Goal: Task Accomplishment & Management: Manage account settings

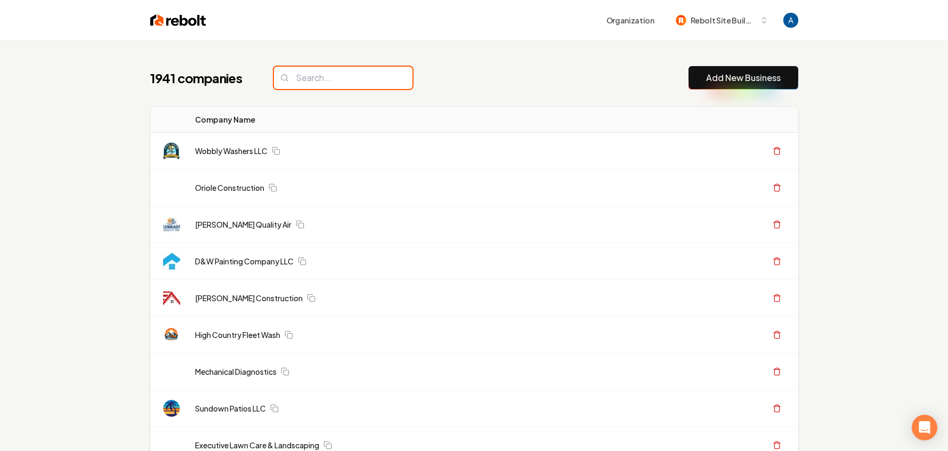
click at [326, 81] on input "search" at bounding box center [343, 78] width 138 height 22
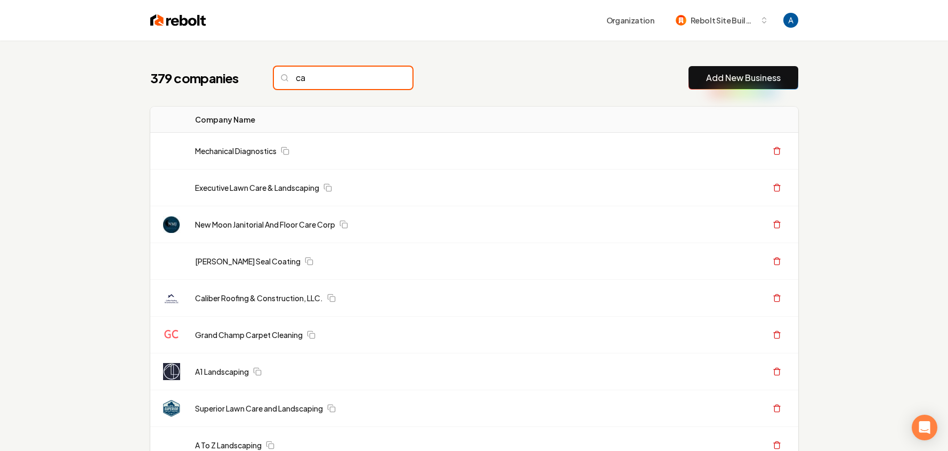
type input "c"
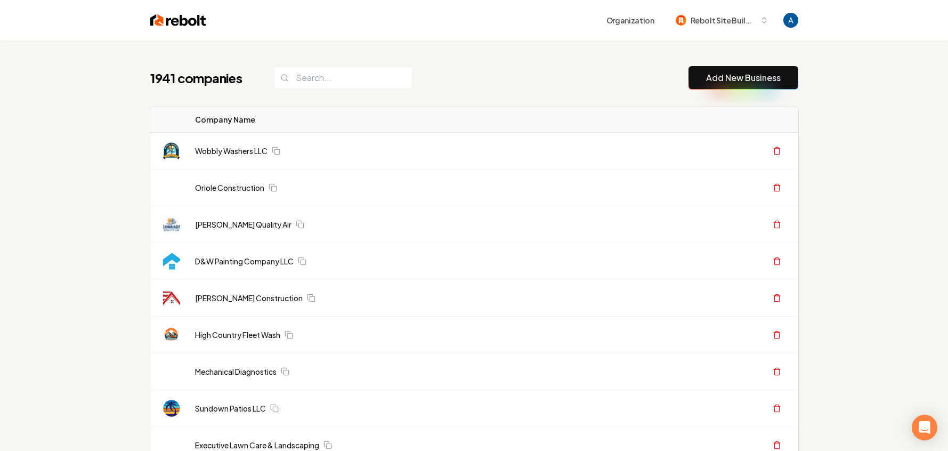
click at [431, 75] on div "1941 companies Add New Business" at bounding box center [474, 77] width 648 height 23
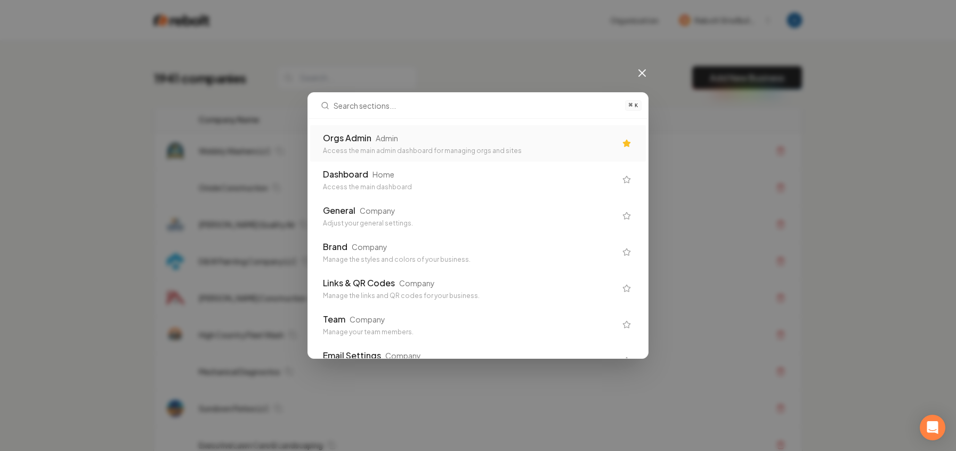
click at [393, 145] on div "Orgs Admin Admin Access the main admin dashboard for managing orgs and sites" at bounding box center [469, 143] width 293 height 23
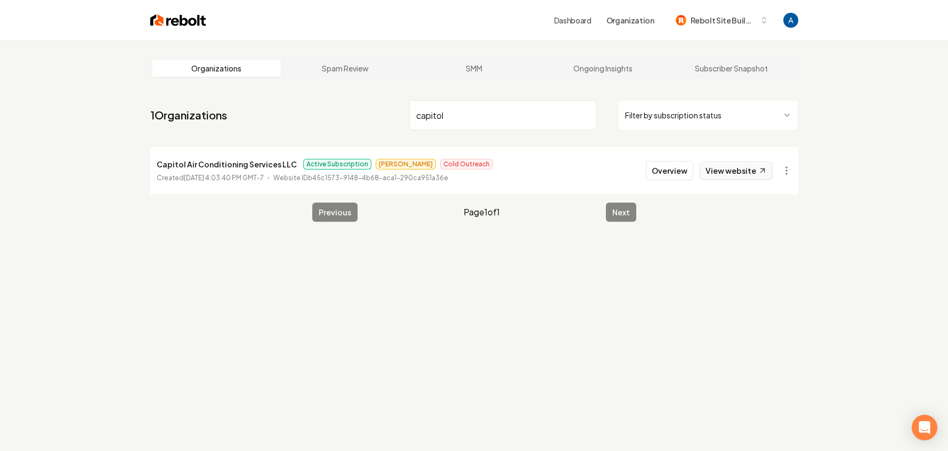
type input "capitol"
click at [726, 169] on link "View website" at bounding box center [735, 170] width 73 height 18
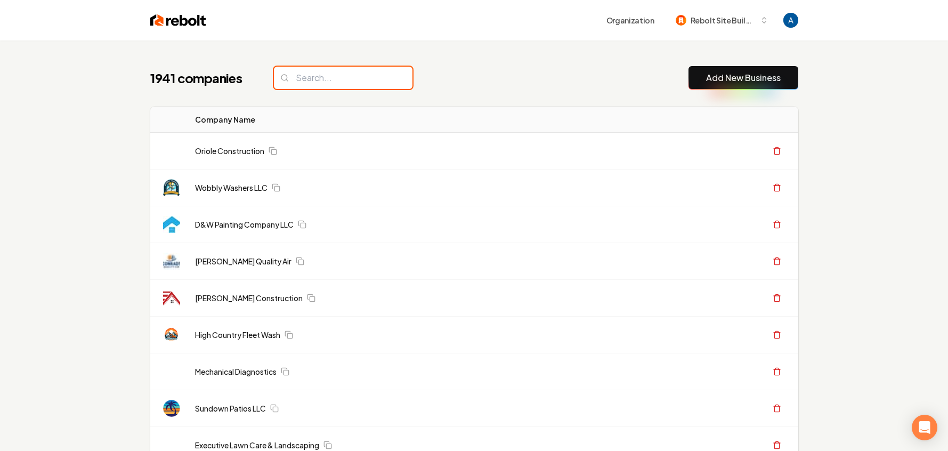
click at [326, 73] on input "search" at bounding box center [343, 78] width 138 height 22
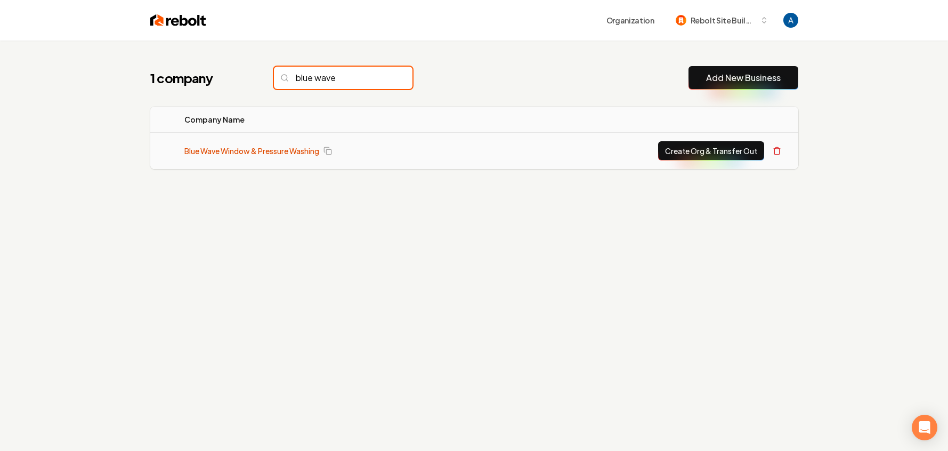
type input "blue wave"
click at [278, 155] on link "Blue Wave Window & Pressure Washing" at bounding box center [251, 150] width 135 height 11
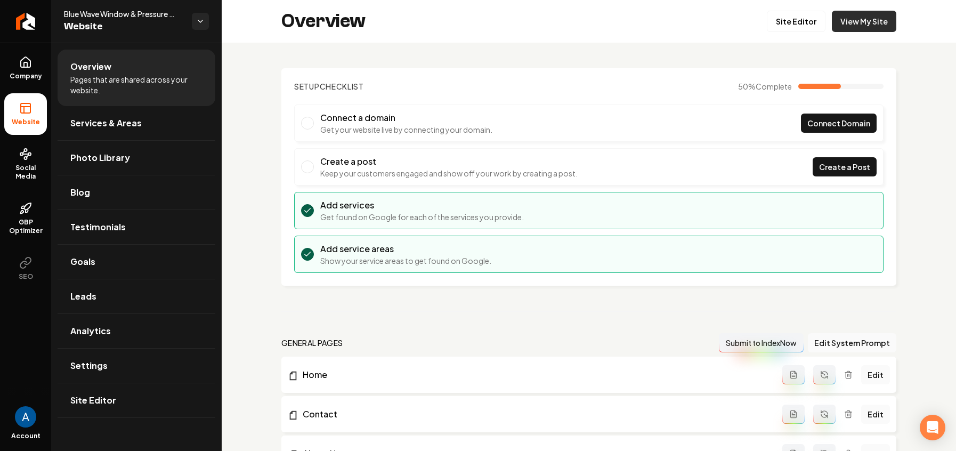
click at [872, 23] on link "View My Site" at bounding box center [863, 21] width 64 height 21
click at [793, 26] on link "Site Editor" at bounding box center [795, 21] width 59 height 21
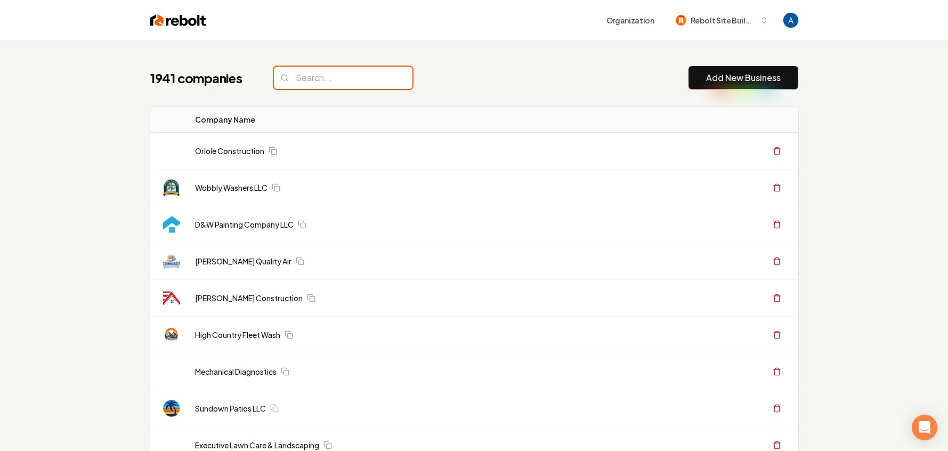
click at [328, 74] on input "search" at bounding box center [343, 78] width 138 height 22
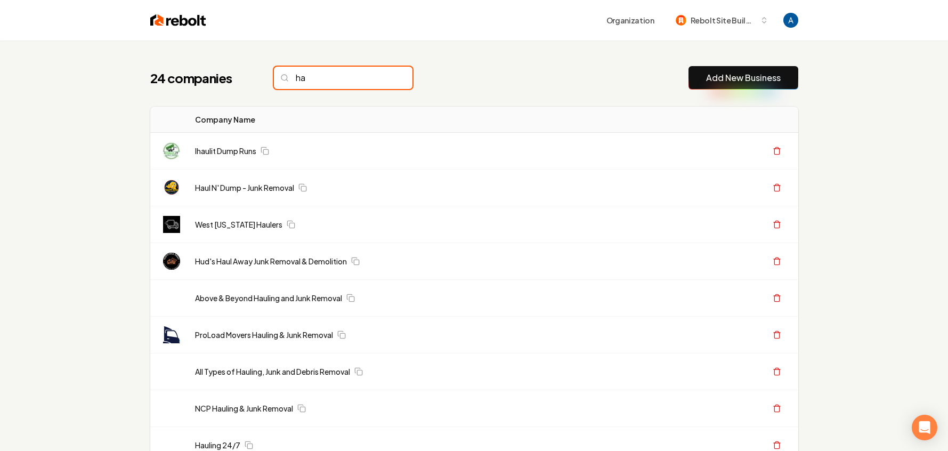
type input "h"
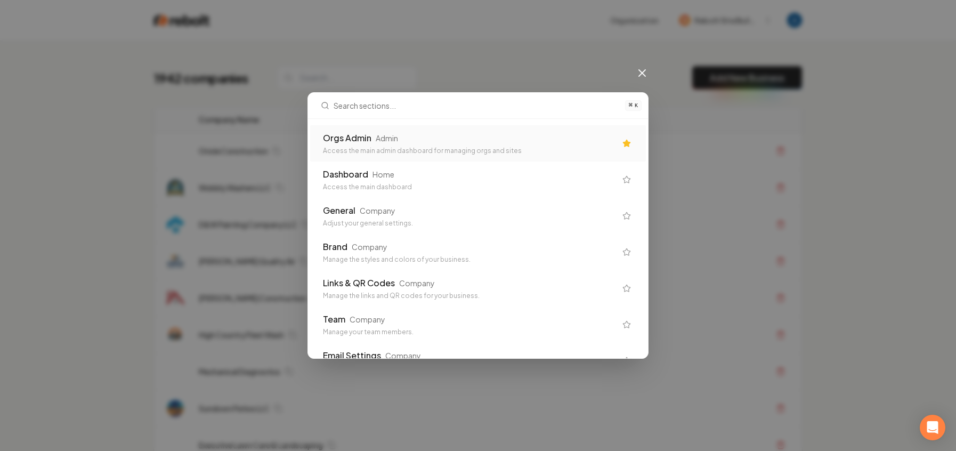
click at [458, 145] on div "Orgs Admin Admin Access the main admin dashboard for managing orgs and sites" at bounding box center [469, 143] width 293 height 23
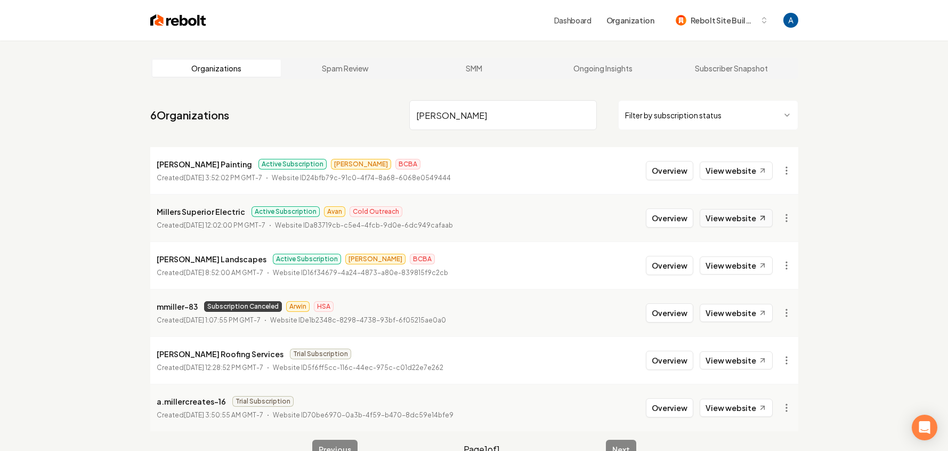
type input "[PERSON_NAME]"
click at [737, 222] on link "View website" at bounding box center [735, 218] width 73 height 18
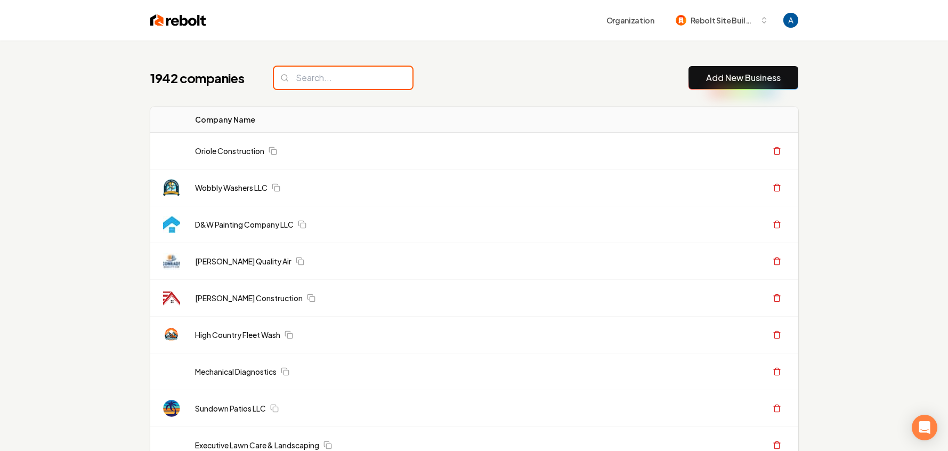
click at [319, 76] on input "search" at bounding box center [343, 78] width 138 height 22
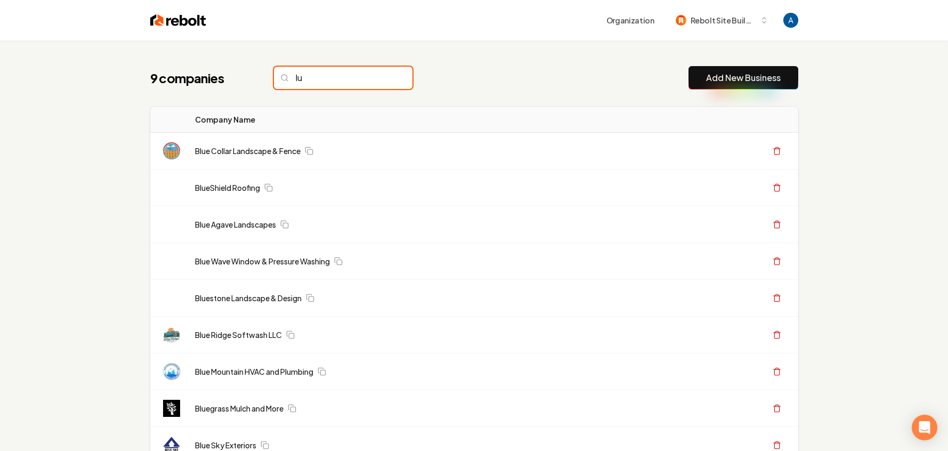
type input "l"
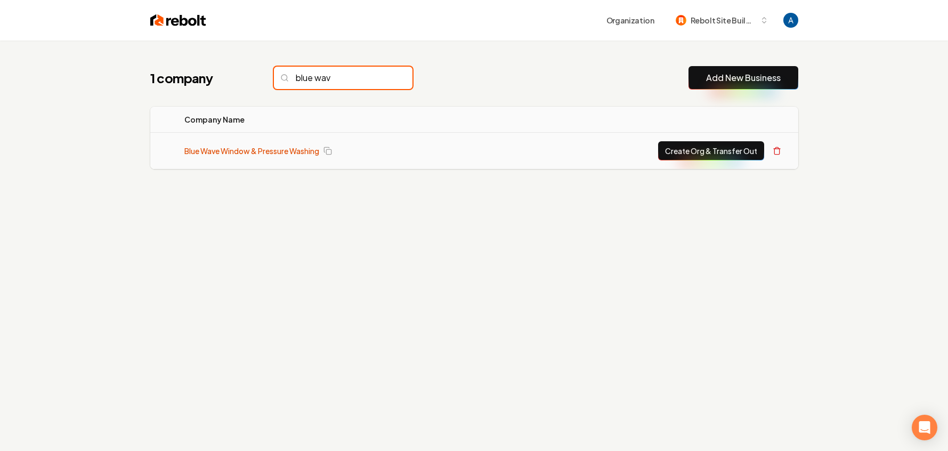
type input "blue wav"
click at [246, 153] on link "Blue Wave Window & Pressure Washing" at bounding box center [251, 150] width 135 height 11
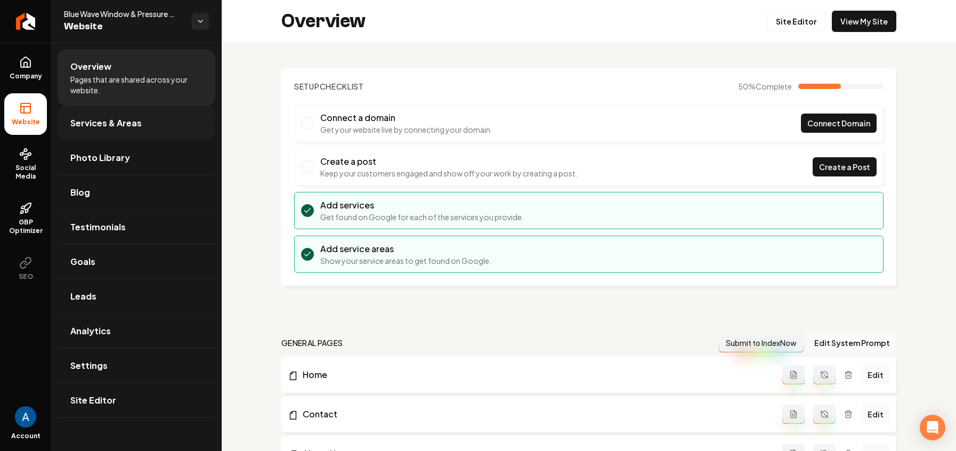
click at [103, 134] on link "Services & Areas" at bounding box center [137, 123] width 158 height 34
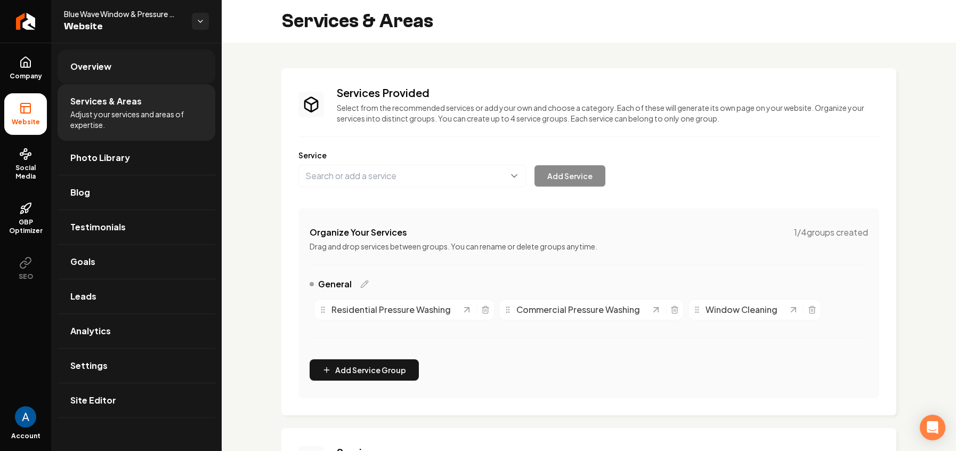
click at [91, 65] on span "Overview" at bounding box center [90, 66] width 41 height 13
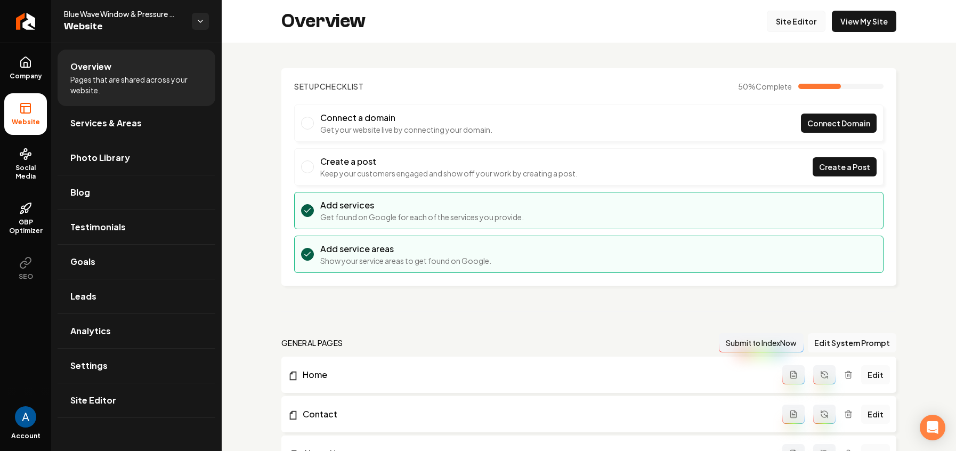
click at [780, 26] on link "Site Editor" at bounding box center [795, 21] width 59 height 21
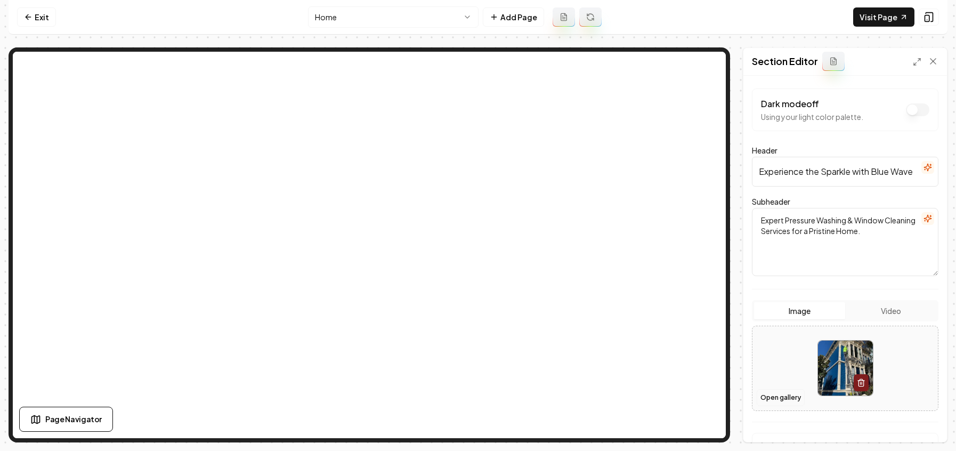
click at [788, 402] on button "Open gallery" at bounding box center [780, 397] width 48 height 17
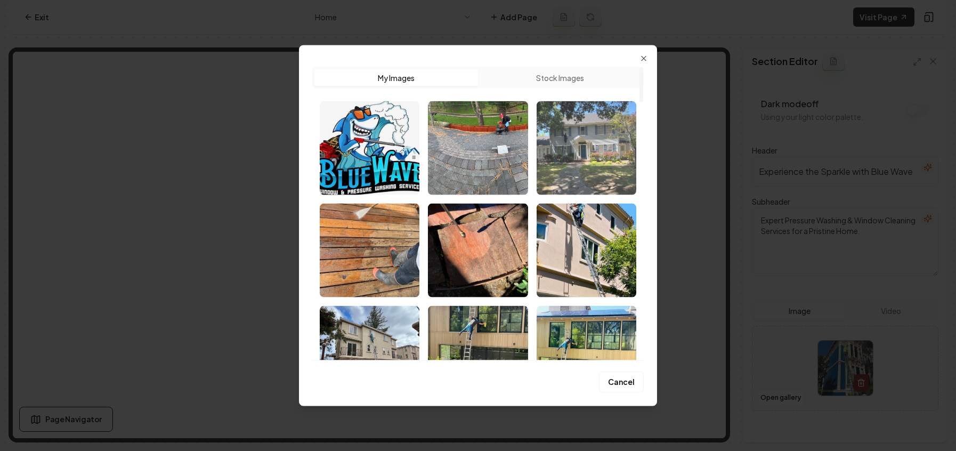
click at [580, 157] on img "Select image image_67eee221432c476416580189.jpeg" at bounding box center [586, 148] width 100 height 94
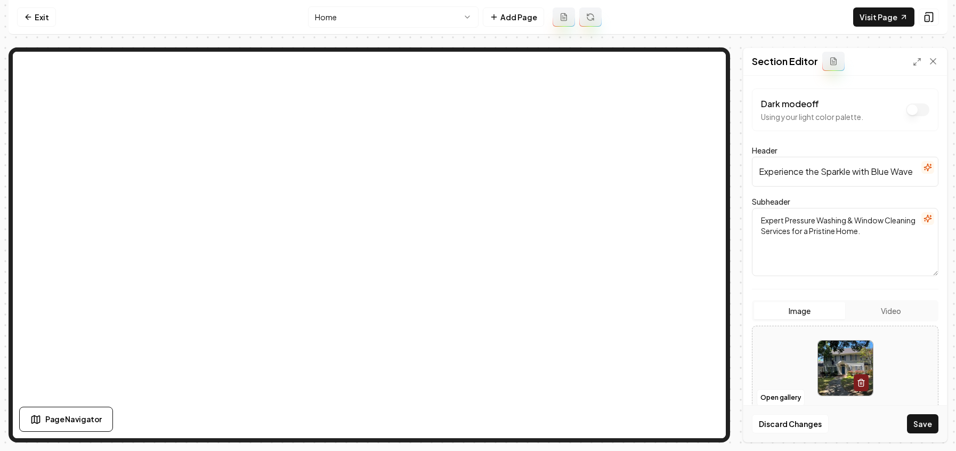
click at [935, 426] on button "Save" at bounding box center [922, 423] width 31 height 19
click at [880, 26] on link "Visit Page" at bounding box center [883, 16] width 61 height 19
click at [30, 18] on icon at bounding box center [28, 17] width 9 height 9
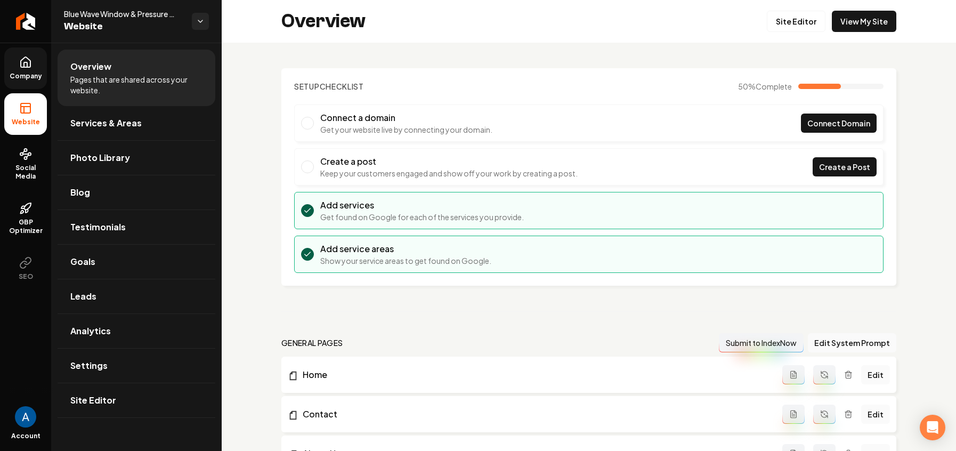
click at [17, 73] on span "Company" at bounding box center [25, 76] width 41 height 9
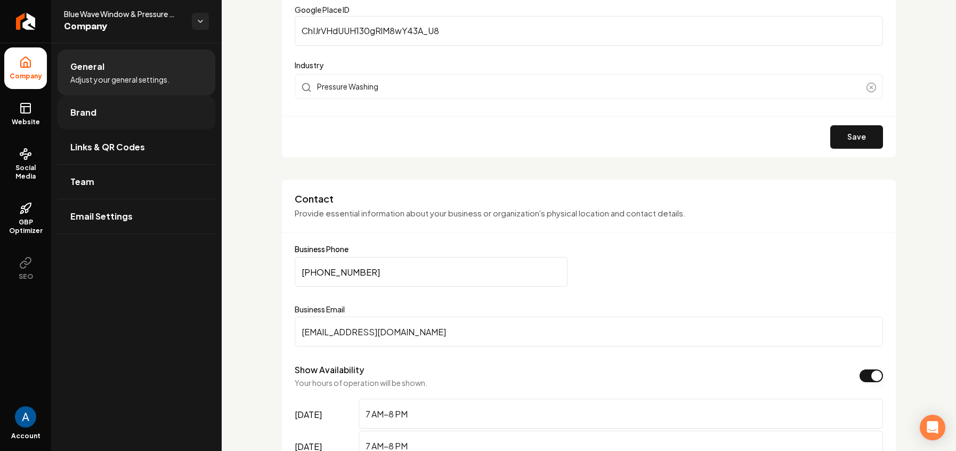
click at [89, 120] on link "Brand" at bounding box center [137, 112] width 158 height 34
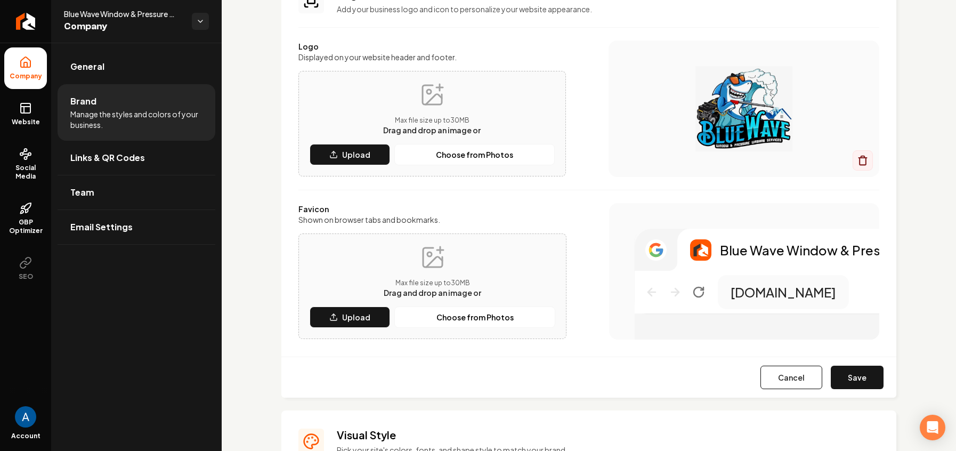
scroll to position [338, 0]
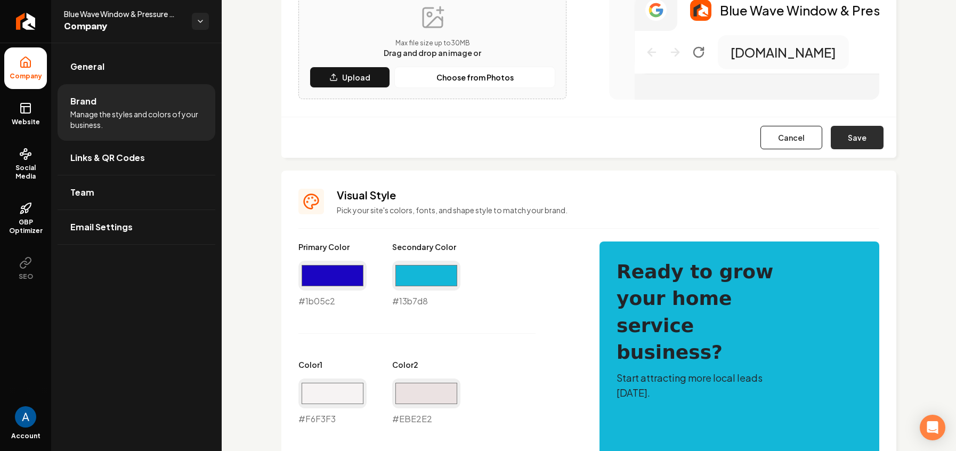
click at [848, 142] on button "Save" at bounding box center [856, 137] width 53 height 23
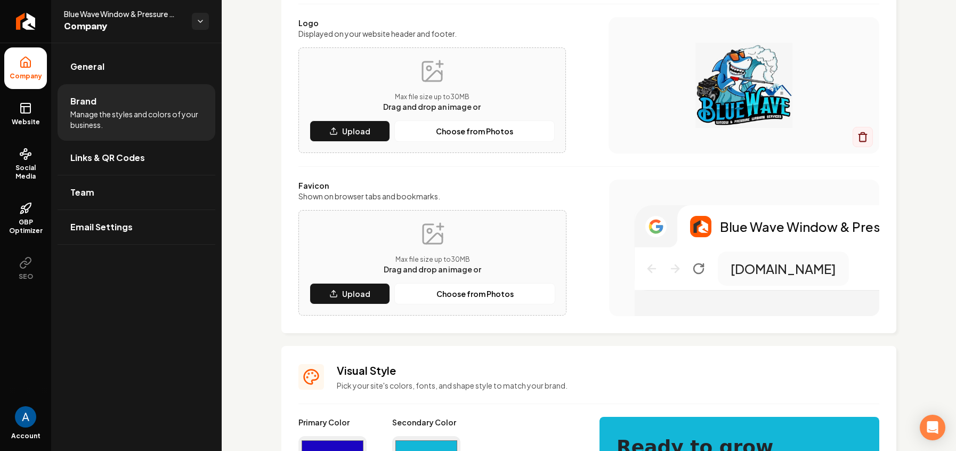
scroll to position [405, 0]
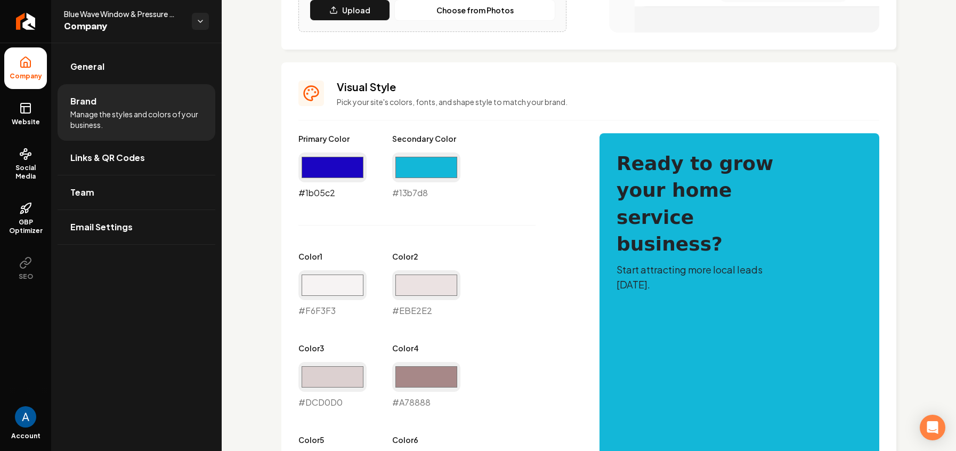
click at [332, 162] on input "#1b05c2" at bounding box center [332, 167] width 68 height 30
type input "#100183"
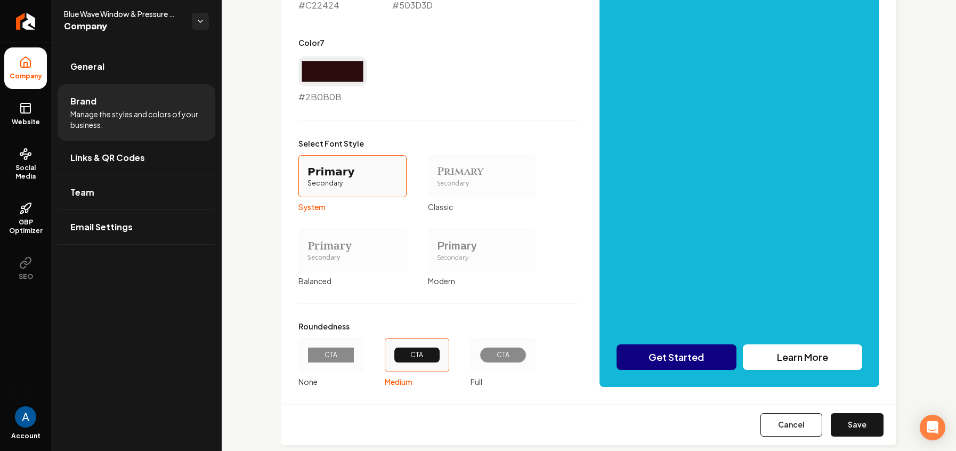
scroll to position [914, 0]
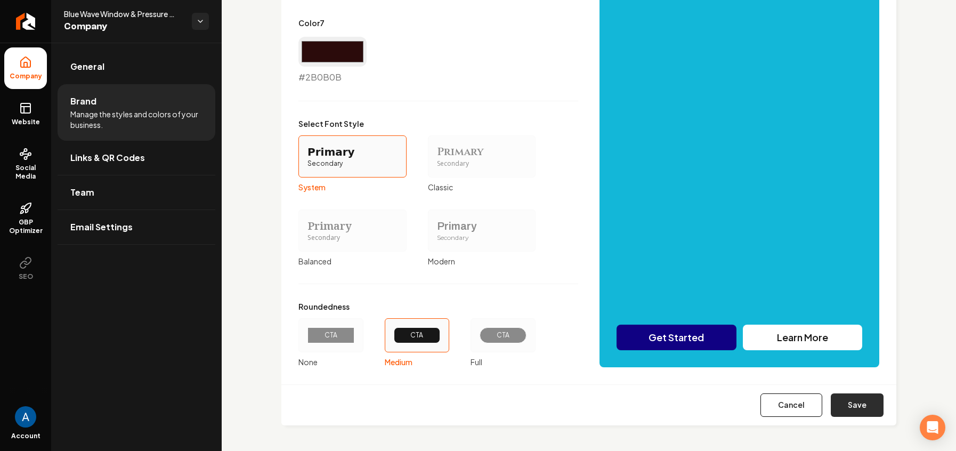
click at [835, 405] on button "Save" at bounding box center [856, 404] width 53 height 23
type input "#f6f3f3"
type input "#ebe2e2"
type input "#dcd0d0"
type input "#a78888"
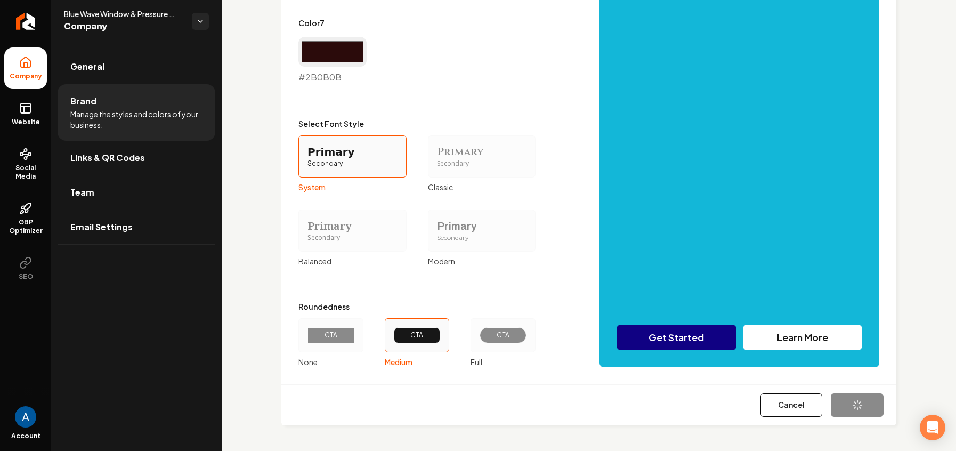
type input "#c22424"
type input "#503d3d"
type input "#2b0b0b"
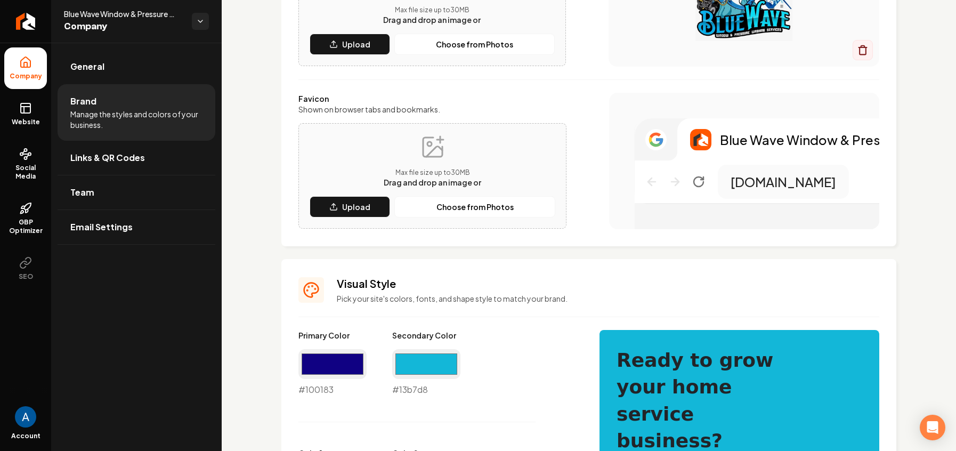
scroll to position [81, 0]
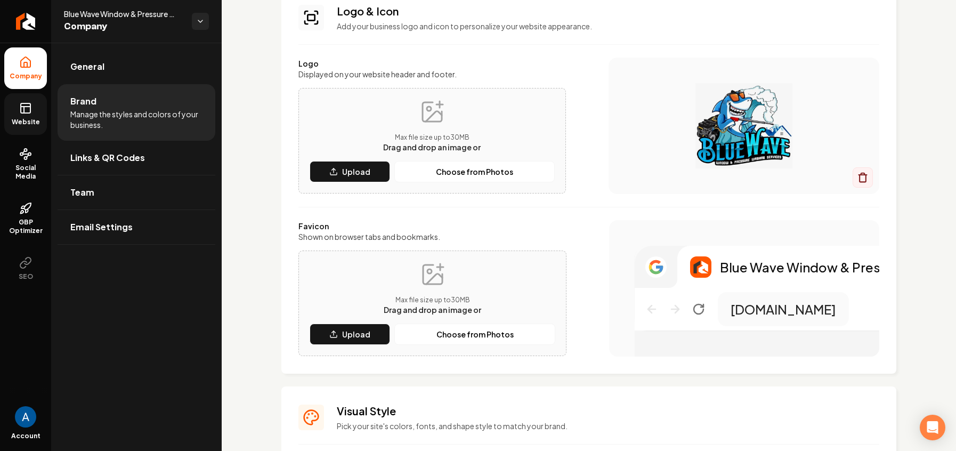
click at [34, 115] on link "Website" at bounding box center [25, 114] width 43 height 42
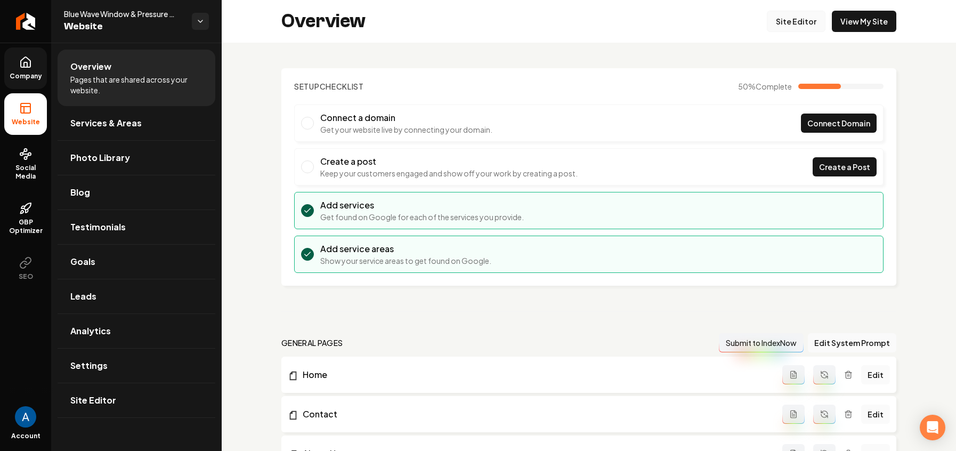
click at [790, 24] on link "Site Editor" at bounding box center [795, 21] width 59 height 21
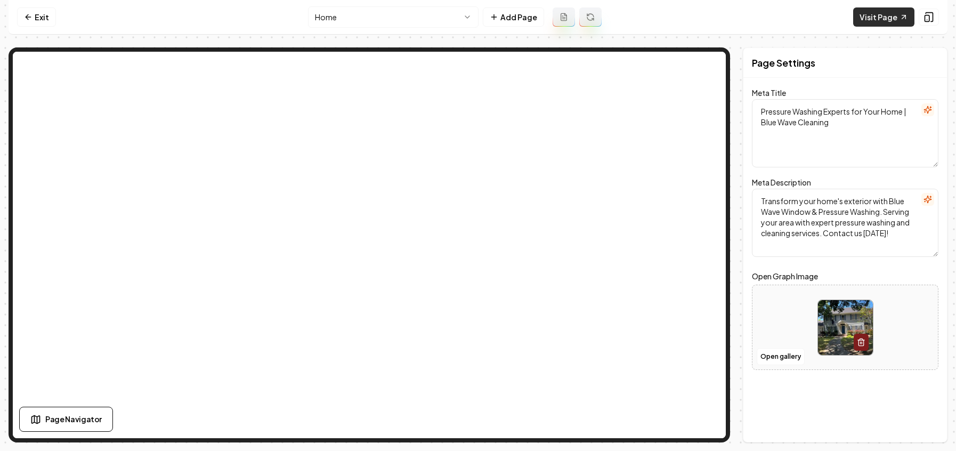
click at [867, 16] on link "Visit Page" at bounding box center [883, 16] width 61 height 19
click at [48, 14] on link "Exit" at bounding box center [36, 16] width 39 height 19
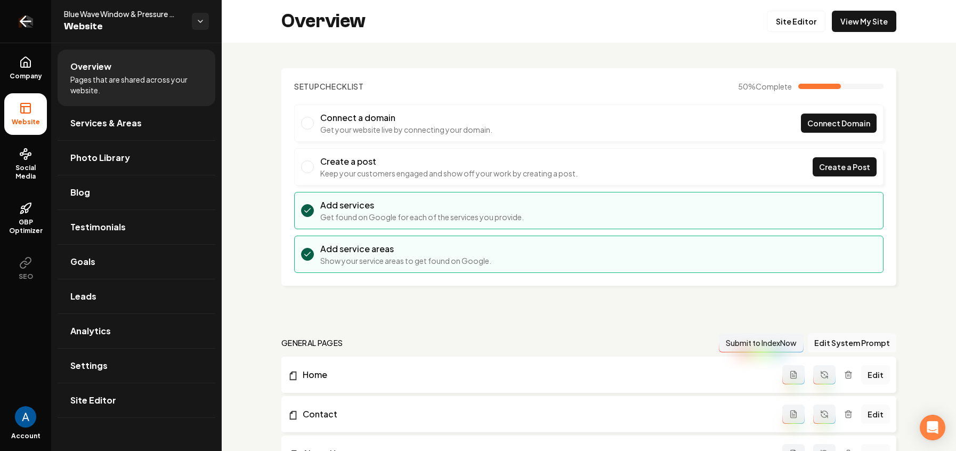
click at [31, 28] on icon "Return to dashboard" at bounding box center [25, 21] width 17 height 17
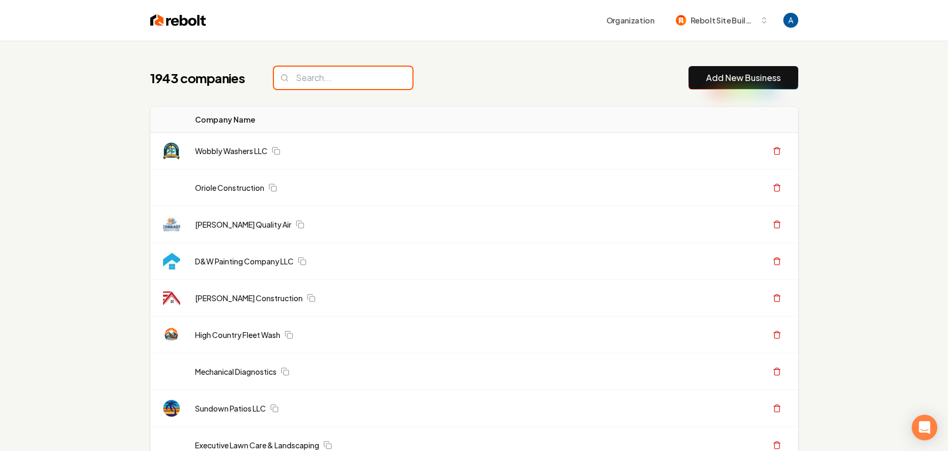
click at [328, 85] on input "search" at bounding box center [343, 78] width 138 height 22
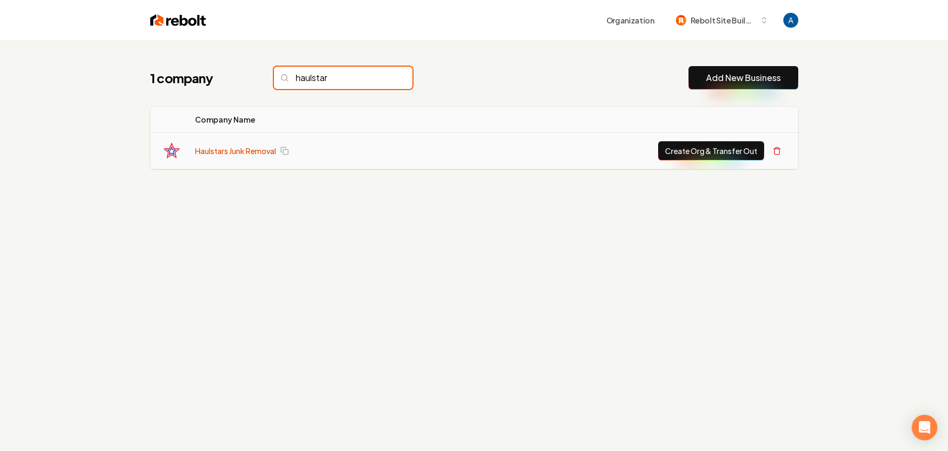
type input "haulstar"
click at [239, 150] on link "Haulstars Junk Removal" at bounding box center [235, 150] width 81 height 11
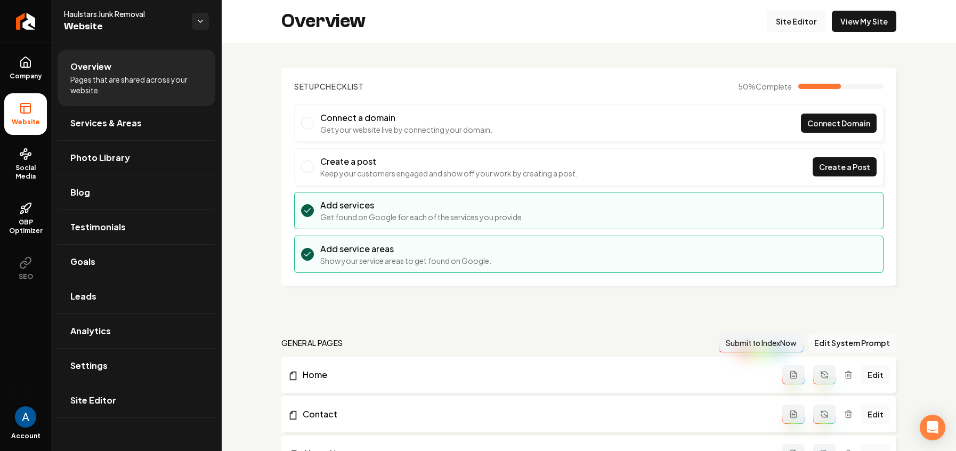
click at [789, 14] on link "Site Editor" at bounding box center [795, 21] width 59 height 21
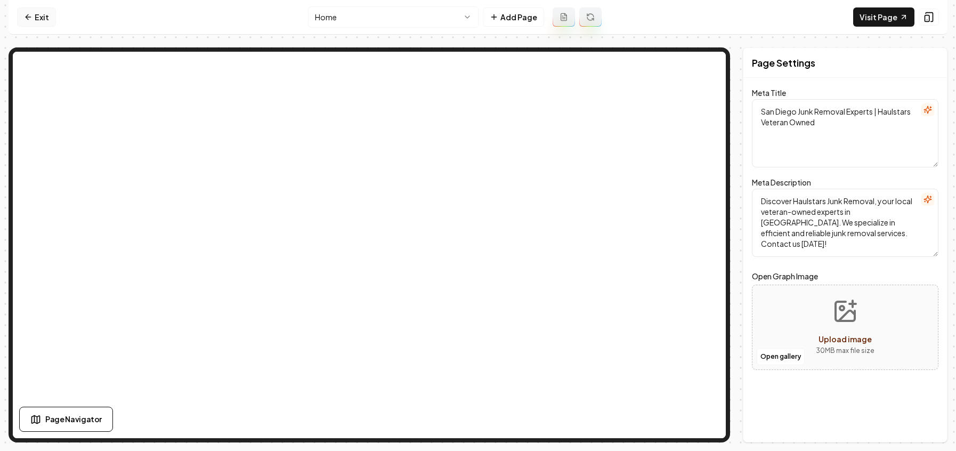
click at [33, 17] on link "Exit" at bounding box center [36, 16] width 39 height 19
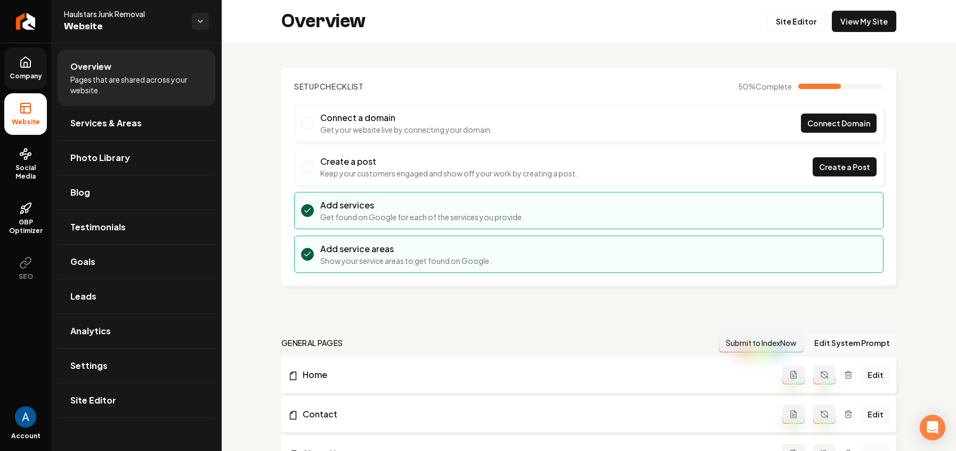
click at [20, 71] on link "Company" at bounding box center [25, 68] width 43 height 42
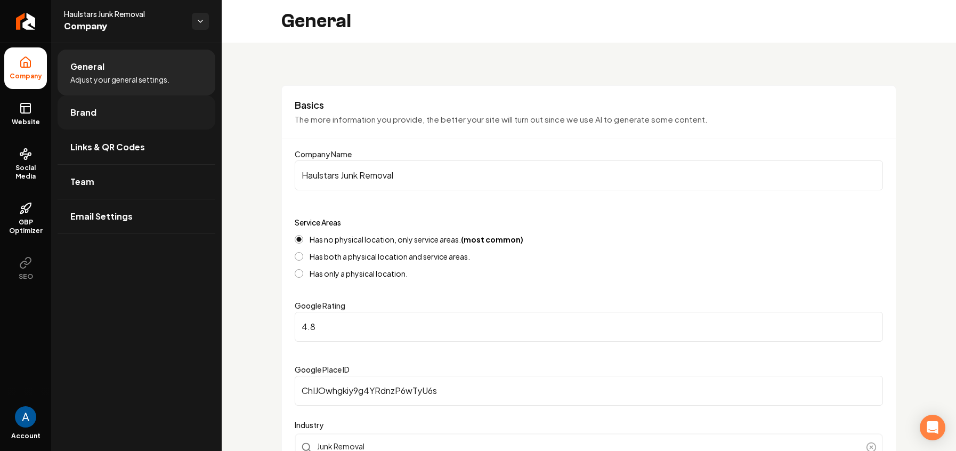
click at [85, 114] on span "Brand" at bounding box center [83, 112] width 26 height 13
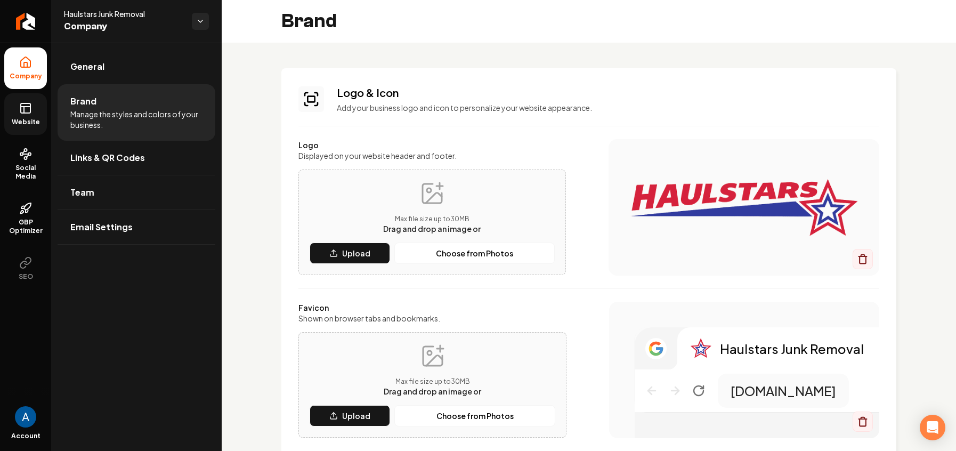
click at [17, 105] on link "Website" at bounding box center [25, 114] width 43 height 42
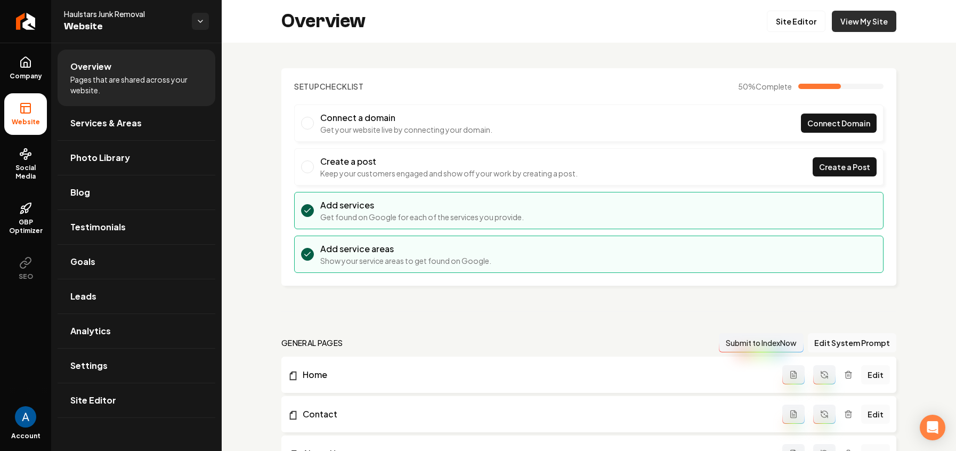
click at [845, 27] on link "View My Site" at bounding box center [863, 21] width 64 height 21
click at [780, 26] on link "Site Editor" at bounding box center [795, 21] width 59 height 21
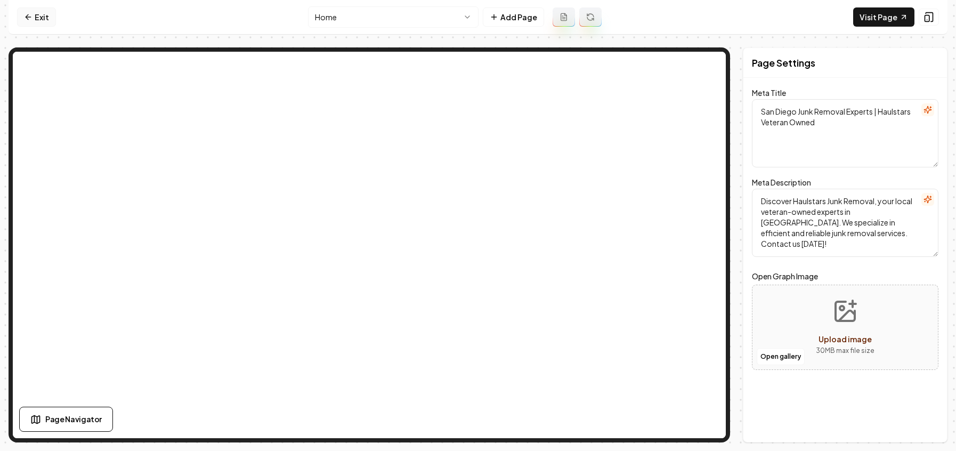
click at [35, 14] on link "Exit" at bounding box center [36, 16] width 39 height 19
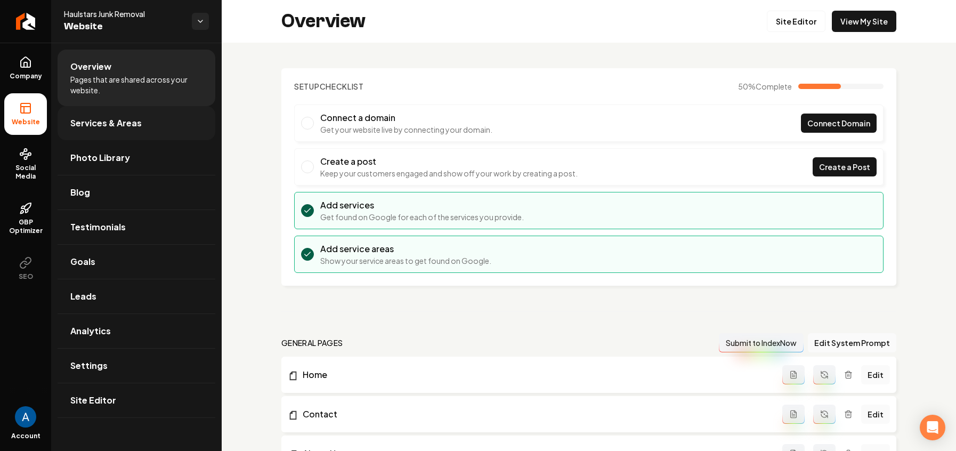
click at [119, 124] on span "Services & Areas" at bounding box center [105, 123] width 71 height 13
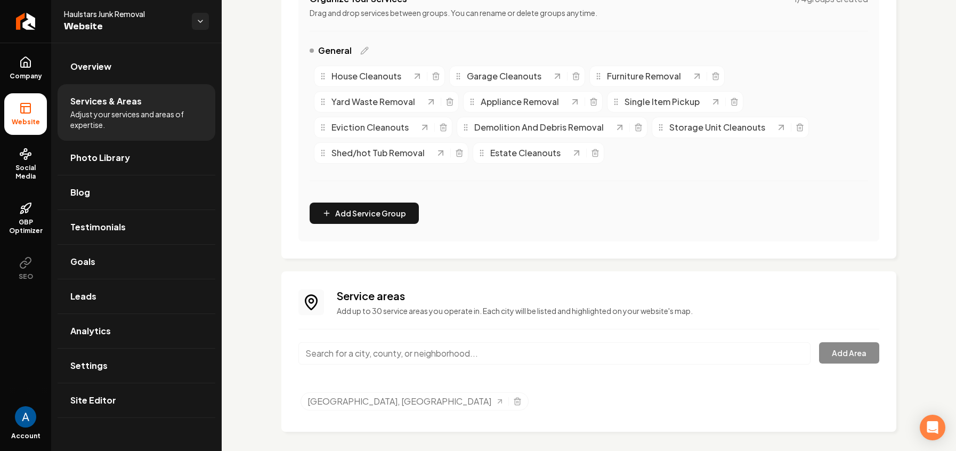
scroll to position [240, 0]
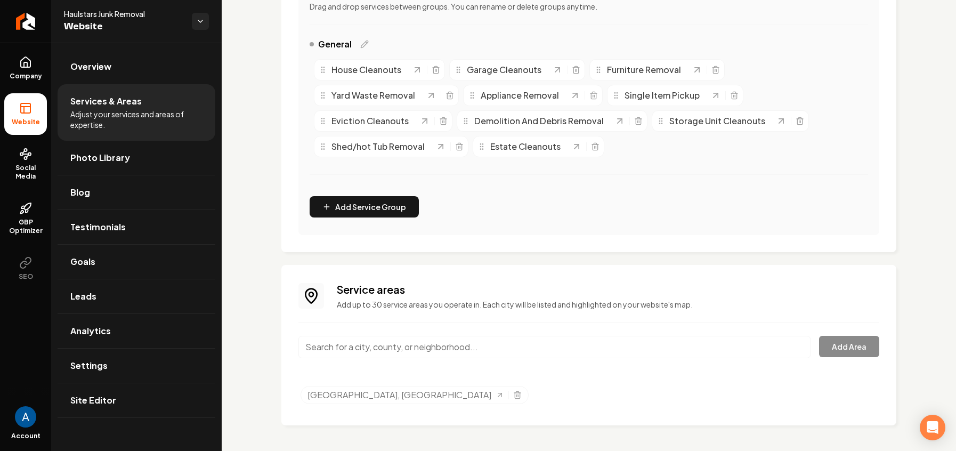
click at [469, 351] on input "Main content area" at bounding box center [554, 347] width 512 height 22
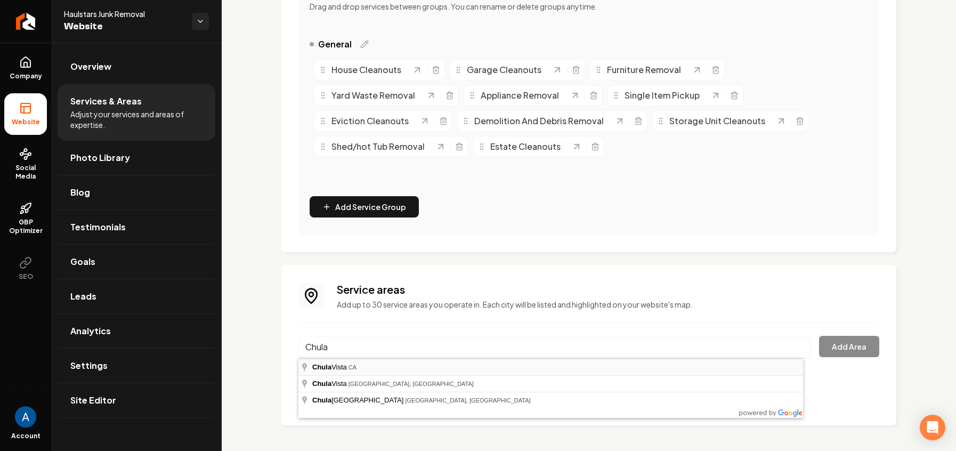
type input "[GEOGRAPHIC_DATA], [GEOGRAPHIC_DATA]"
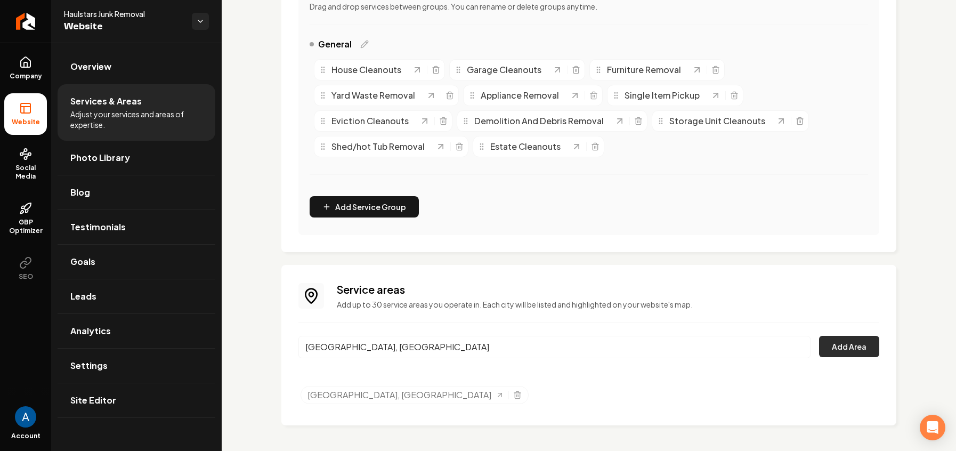
click at [829, 353] on button "Add Area" at bounding box center [849, 346] width 60 height 21
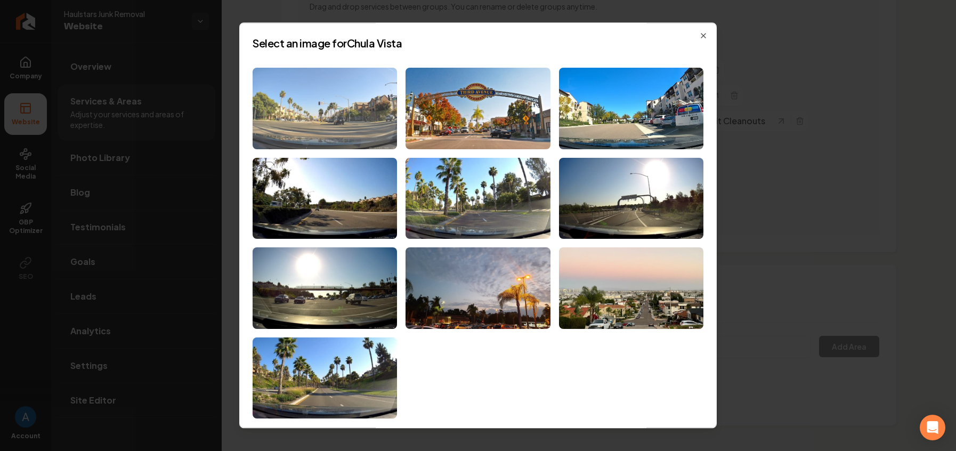
click at [346, 104] on img at bounding box center [324, 108] width 144 height 81
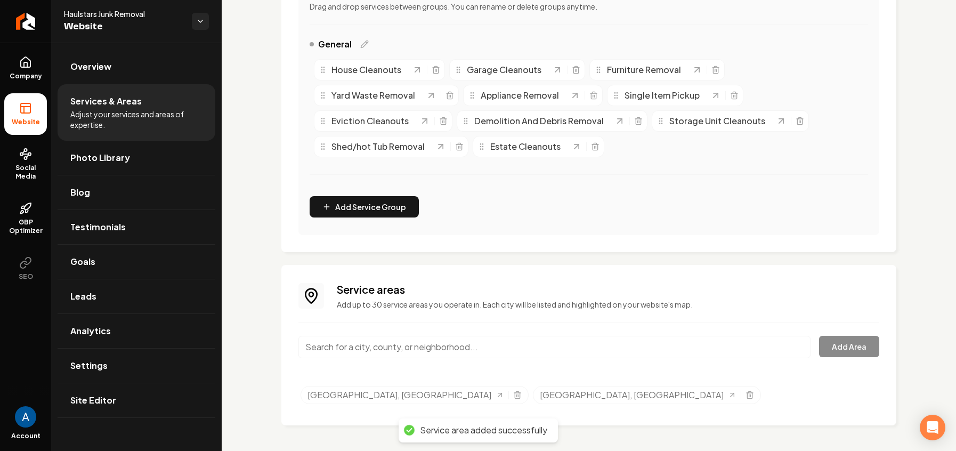
click at [416, 348] on input "Main content area" at bounding box center [554, 347] width 512 height 22
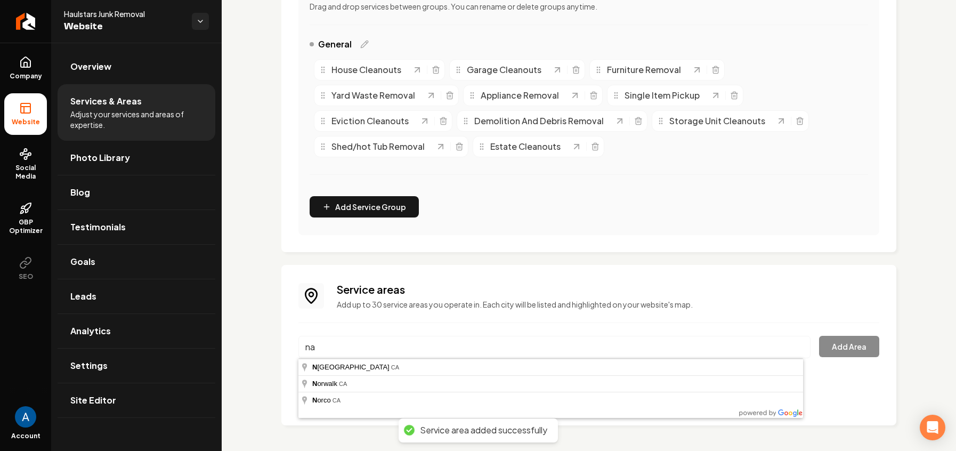
type input "n"
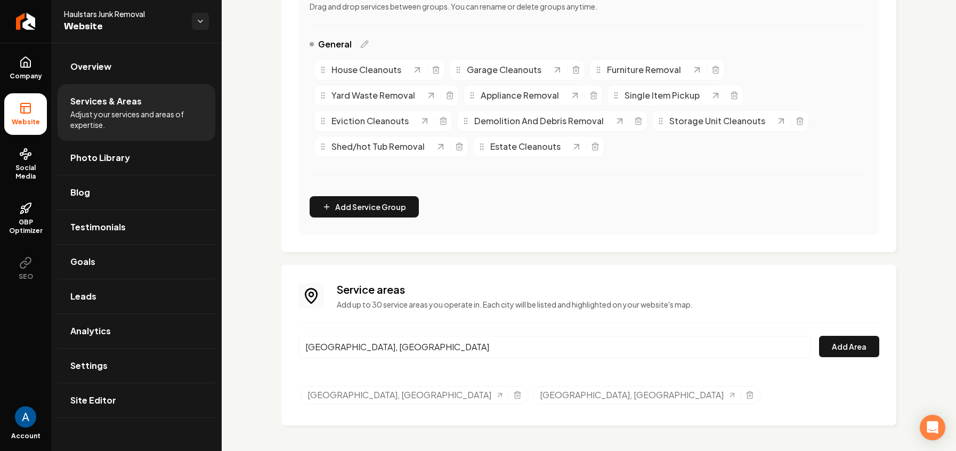
click at [394, 350] on input "[GEOGRAPHIC_DATA], [GEOGRAPHIC_DATA]" at bounding box center [554, 347] width 512 height 22
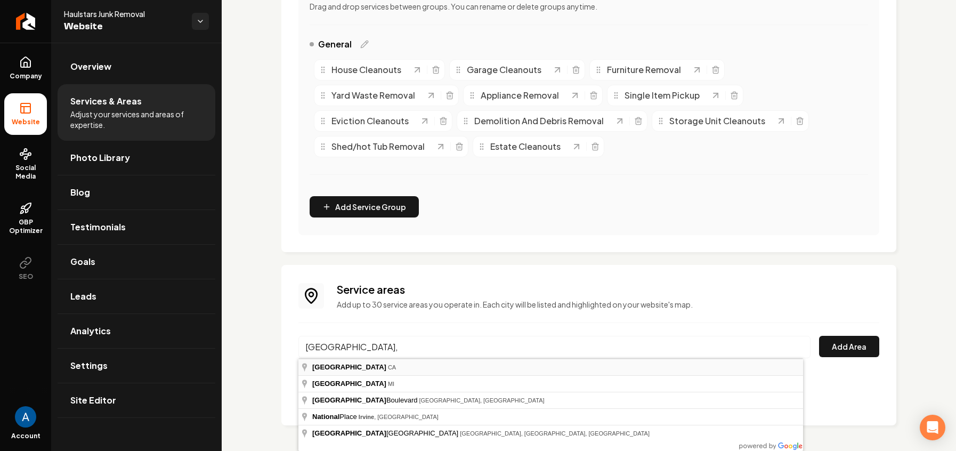
type input "[GEOGRAPHIC_DATA], [GEOGRAPHIC_DATA]"
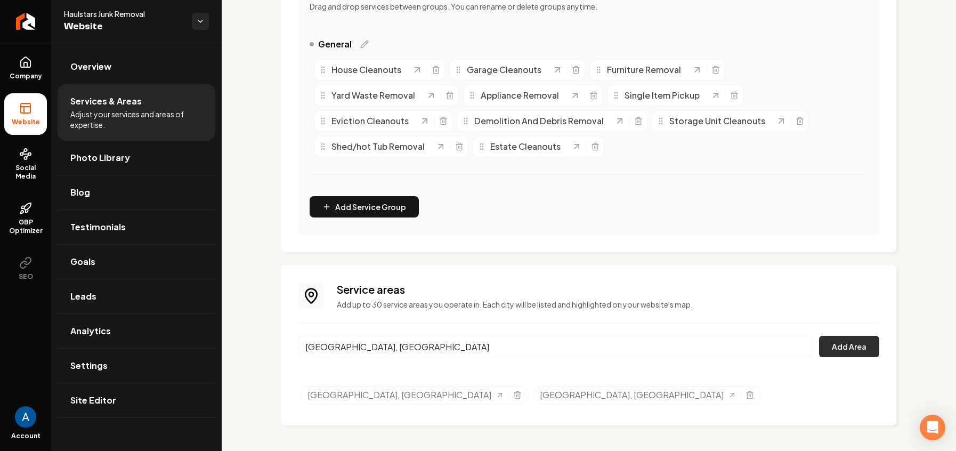
click at [844, 338] on button "Add Area" at bounding box center [849, 346] width 60 height 21
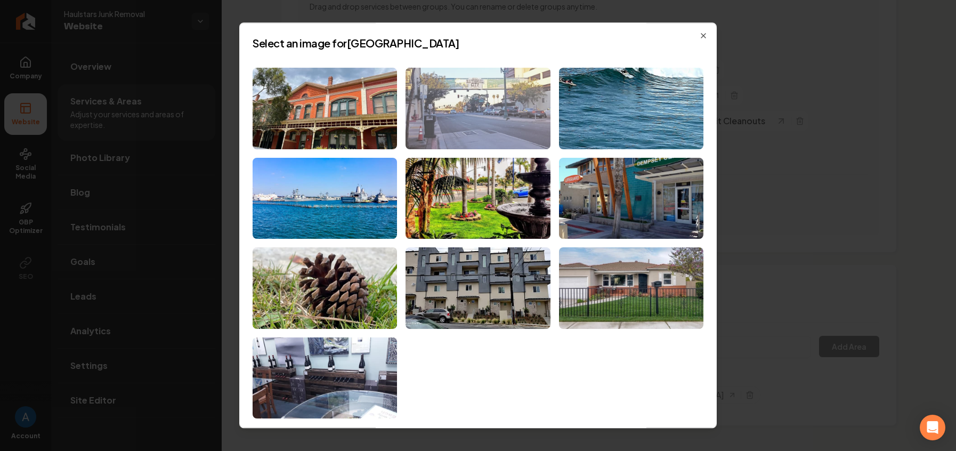
click at [464, 116] on img at bounding box center [477, 108] width 144 height 81
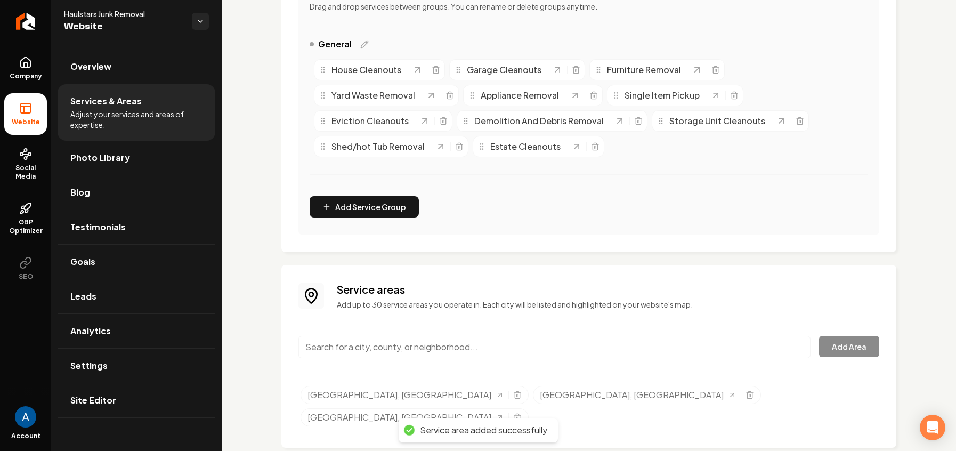
click at [405, 347] on input "Main content area" at bounding box center [554, 347] width 512 height 22
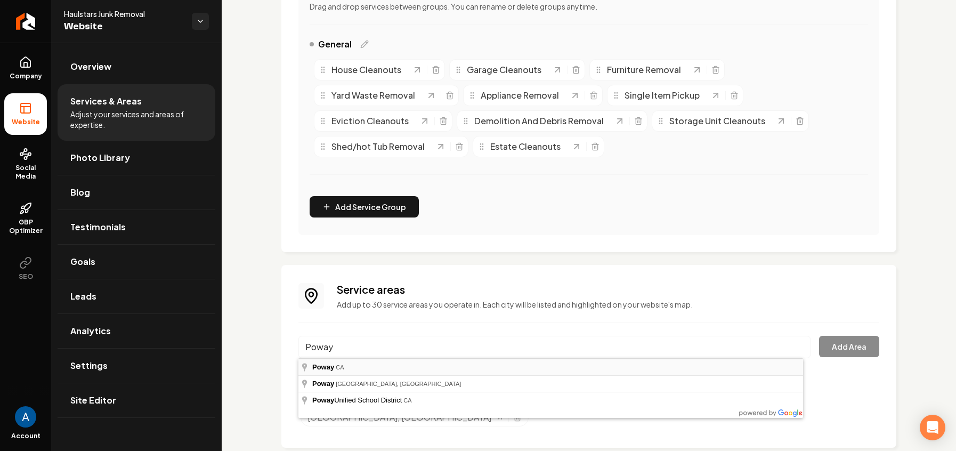
type input "Poway, [GEOGRAPHIC_DATA]"
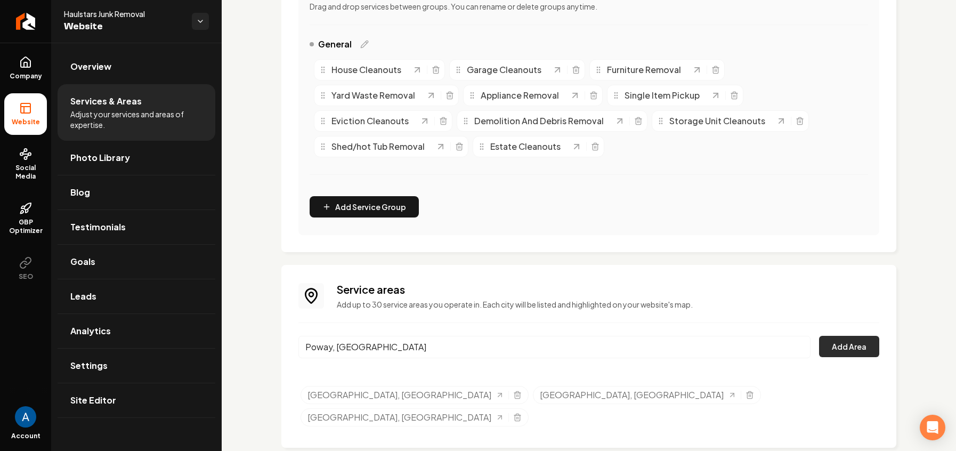
click at [853, 346] on button "Add Area" at bounding box center [849, 346] width 60 height 21
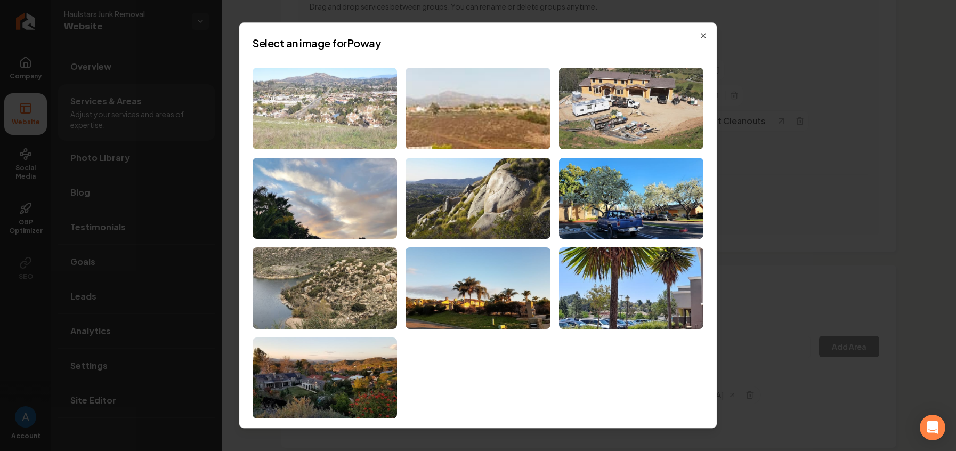
click at [344, 117] on img at bounding box center [324, 108] width 144 height 81
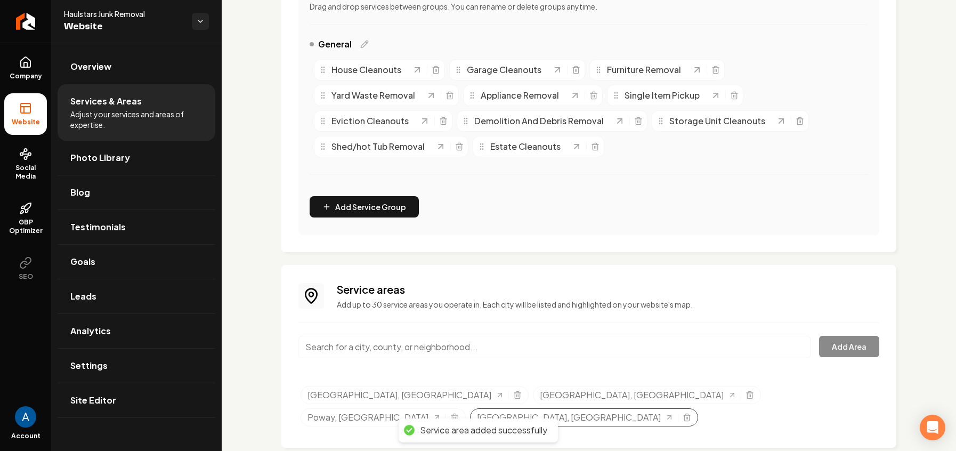
click at [698, 408] on div "[GEOGRAPHIC_DATA], [GEOGRAPHIC_DATA]" at bounding box center [584, 417] width 228 height 18
click at [691, 413] on icon "Selected tags" at bounding box center [686, 417] width 9 height 9
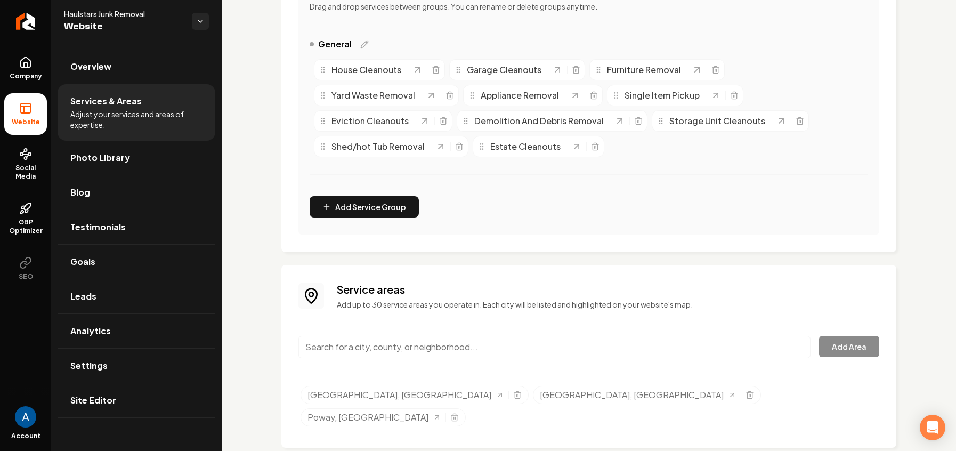
click at [507, 339] on input "Main content area" at bounding box center [554, 347] width 512 height 22
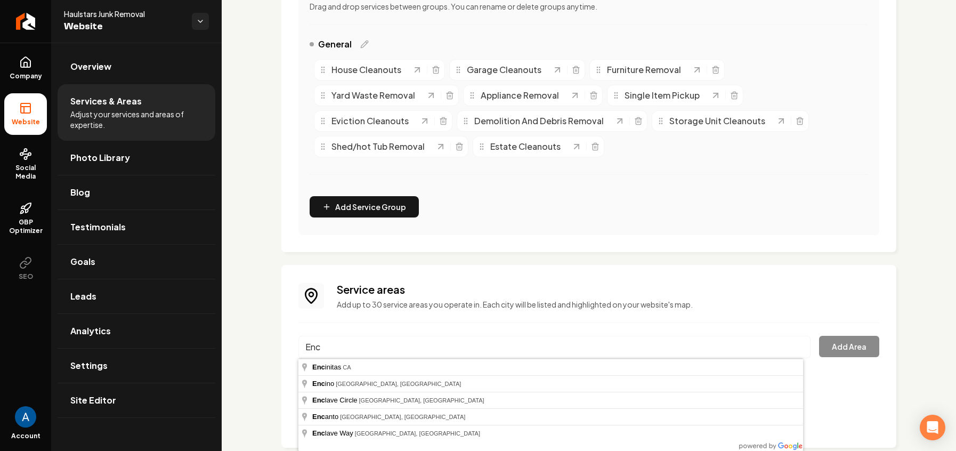
type input "Encinitas, [GEOGRAPHIC_DATA]"
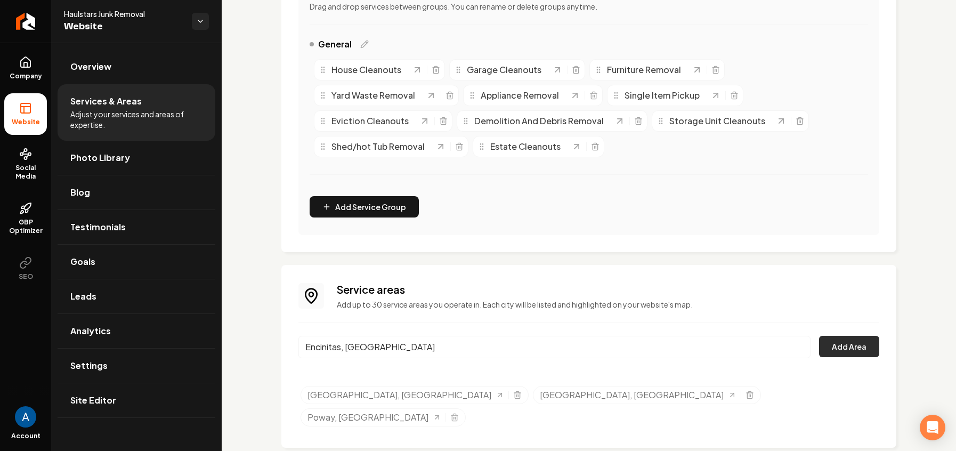
click at [831, 352] on button "Add Area" at bounding box center [849, 346] width 60 height 21
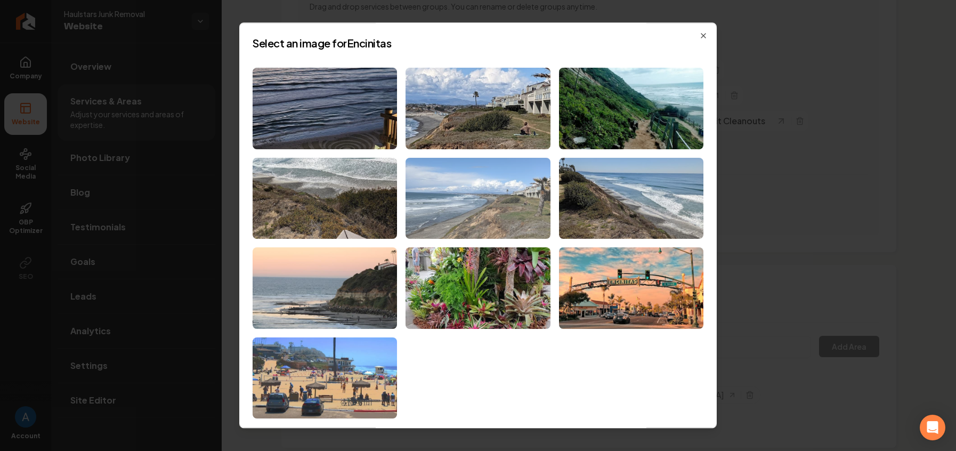
click at [485, 218] on img at bounding box center [477, 198] width 144 height 81
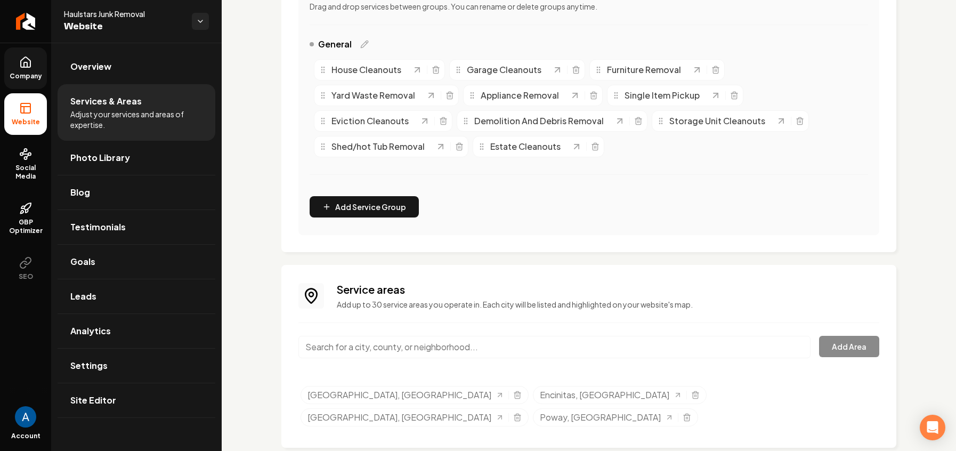
click at [31, 67] on icon at bounding box center [25, 62] width 13 height 13
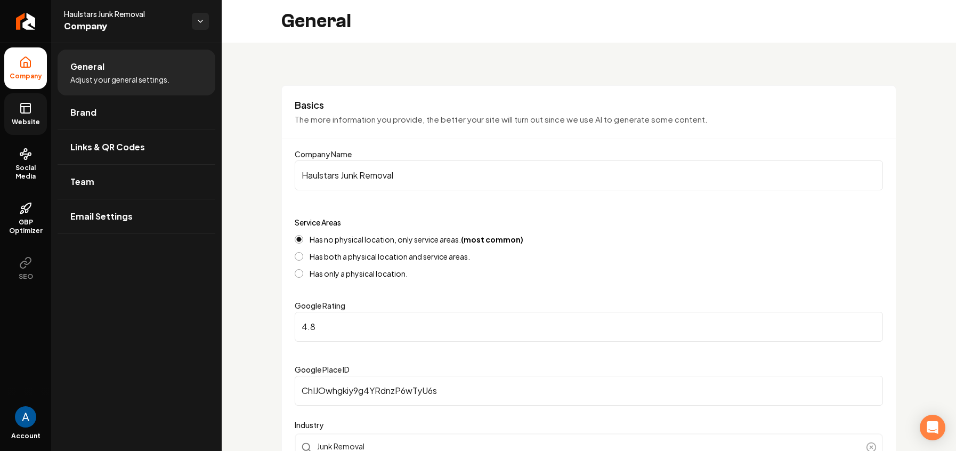
click at [37, 112] on link "Website" at bounding box center [25, 114] width 43 height 42
